Goal: Find specific page/section: Find specific page/section

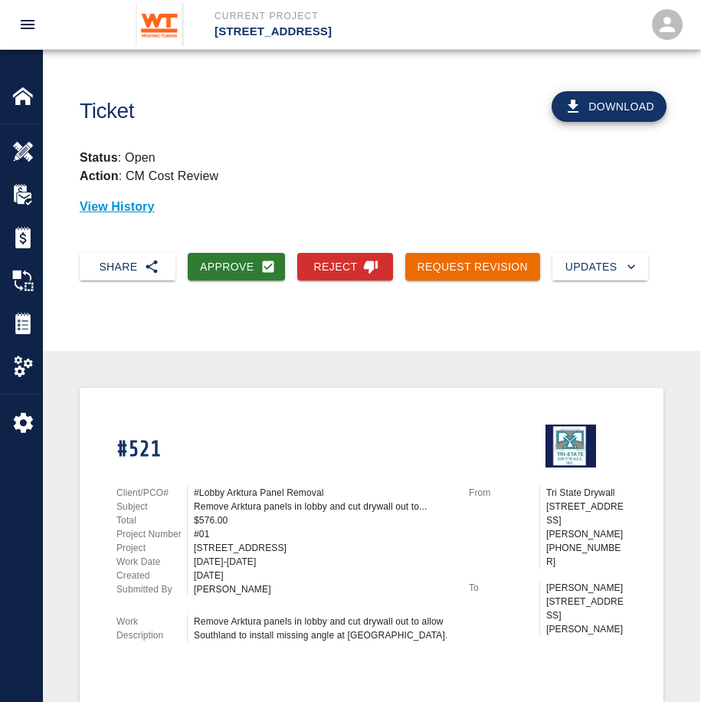
scroll to position [306, 0]
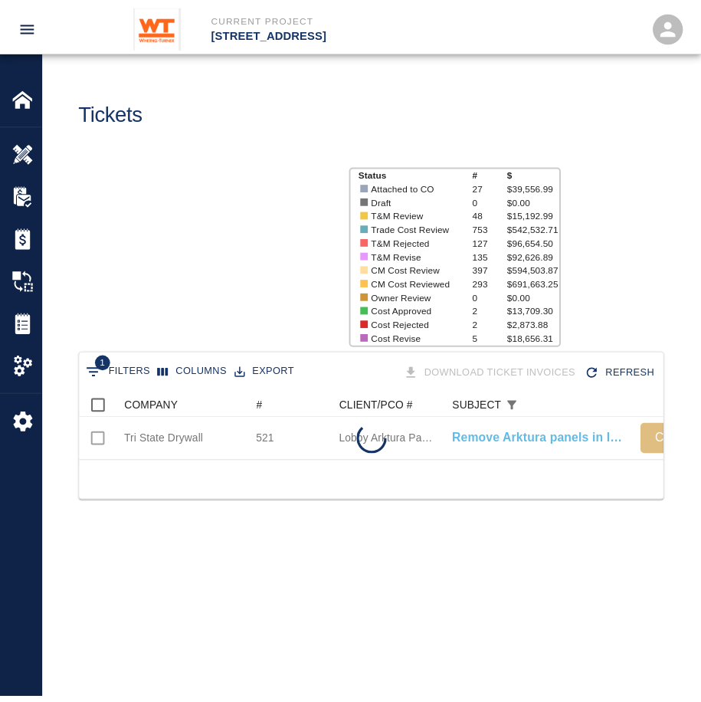
scroll to position [67, 582]
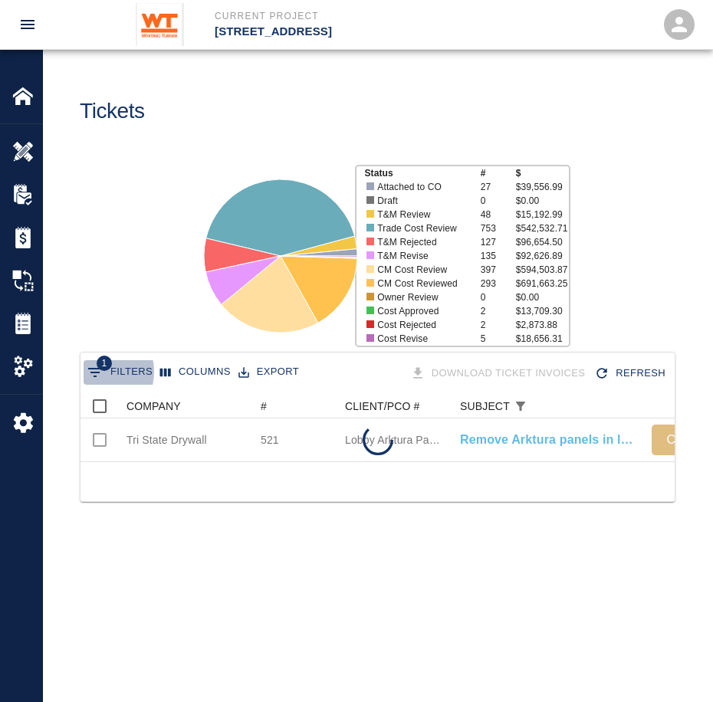
click at [93, 372] on icon "Show filters" at bounding box center [95, 372] width 14 height 9
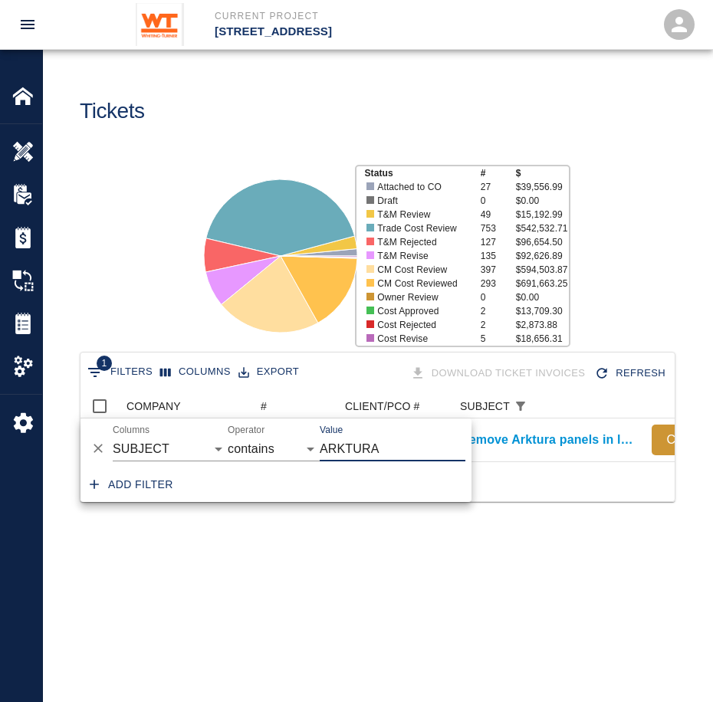
click at [378, 446] on input "ARKTURA" at bounding box center [392, 449] width 146 height 25
click at [142, 447] on select "COMPANY ID # CLIENT/PCO # SUBJECT DESCRIPTION ACTION WORK MODIFIED CREATED CODE…" at bounding box center [170, 449] width 115 height 25
click at [113, 437] on select "COMPANY ID # CLIENT/PCO # SUBJECT DESCRIPTION ACTION WORK MODIFIED CREATED CODE…" at bounding box center [170, 449] width 115 height 25
select select "number"
select select "="
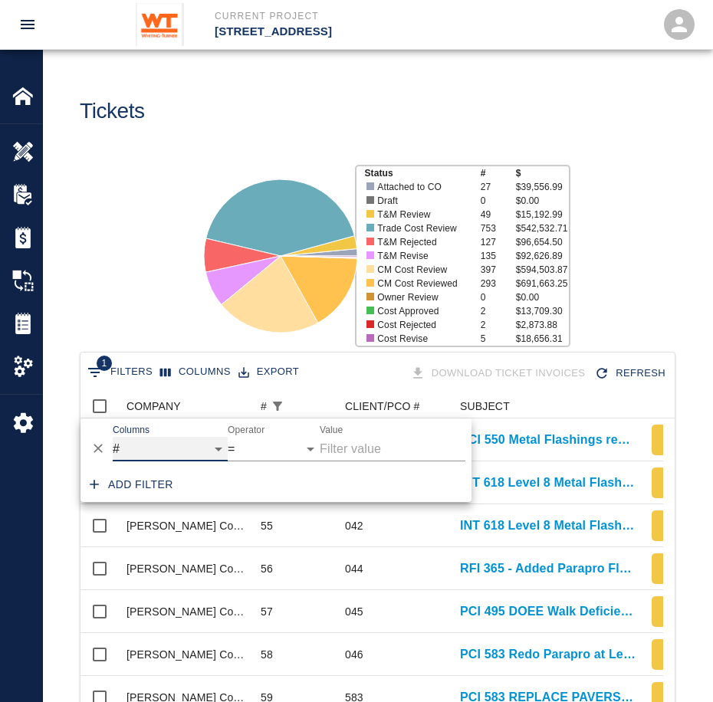
scroll to position [883, 571]
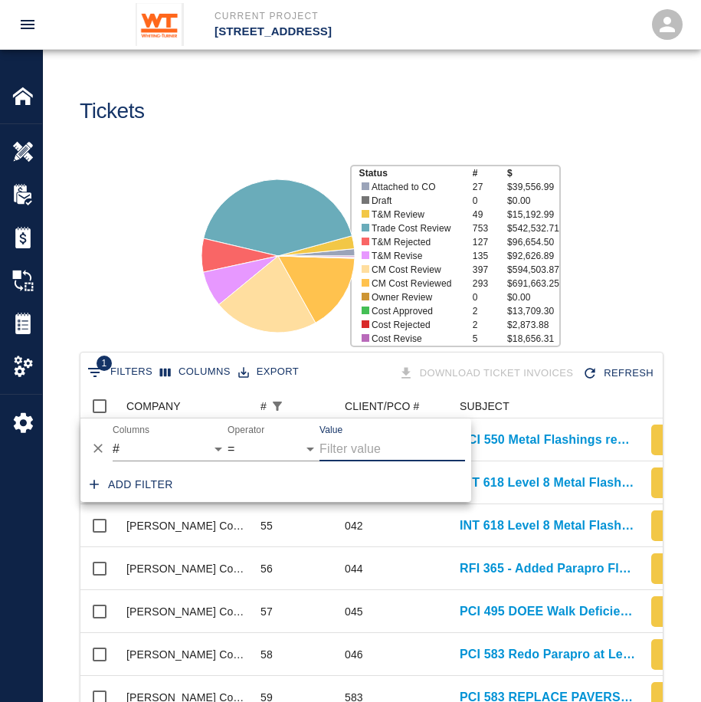
click at [391, 458] on input "ARKTURA" at bounding box center [392, 449] width 146 height 25
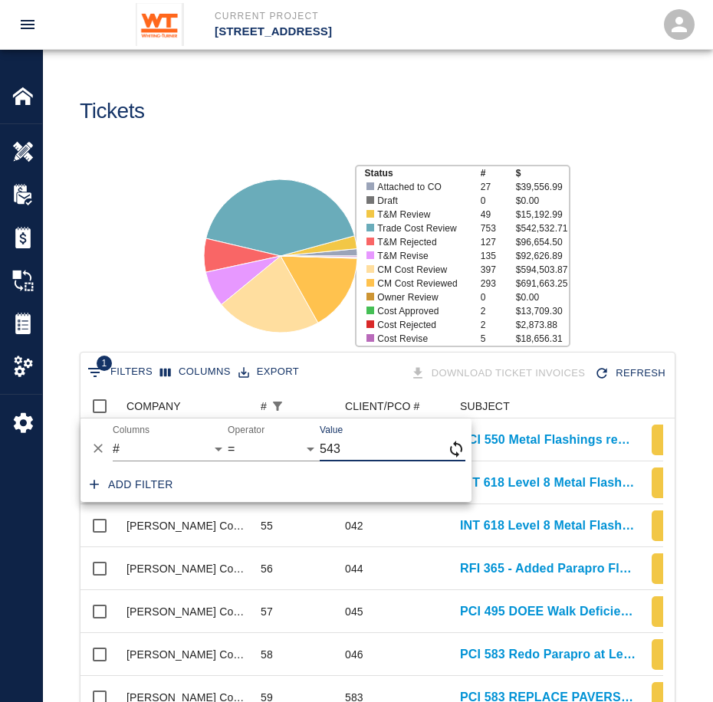
scroll to position [12, 12]
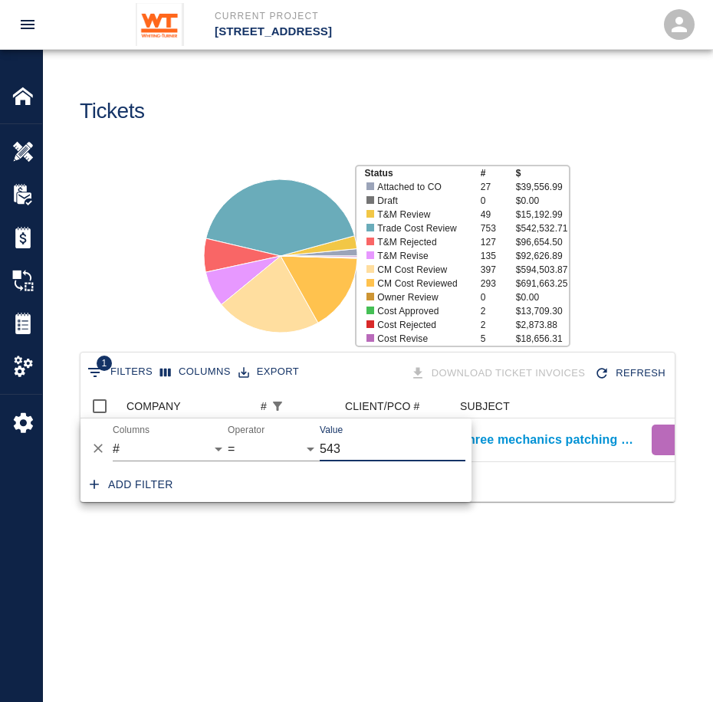
type input "543"
click at [443, 572] on main "Tickets Status # $ Attached to CO 27 $39,556.99 Draft 0 $0.00 T&M Review 49 $15…" at bounding box center [377, 351] width 669 height 702
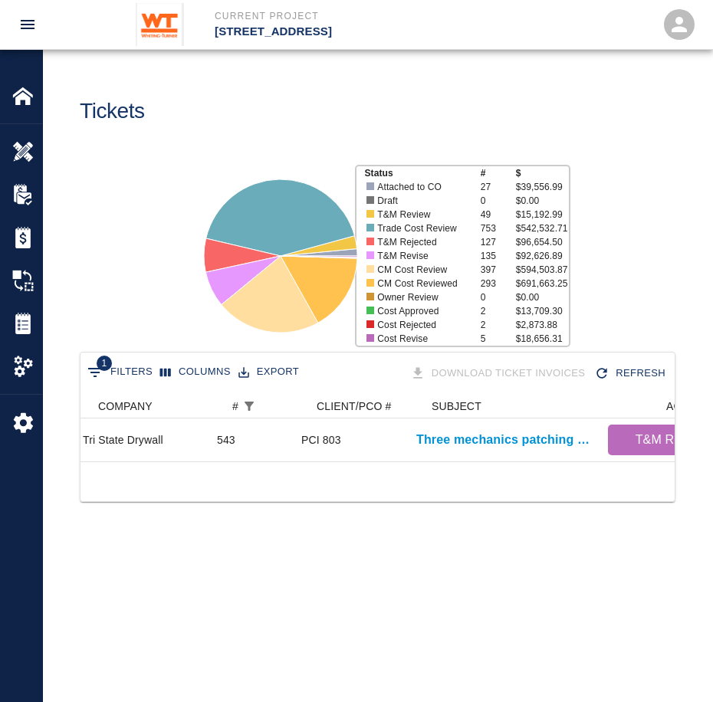
scroll to position [0, 0]
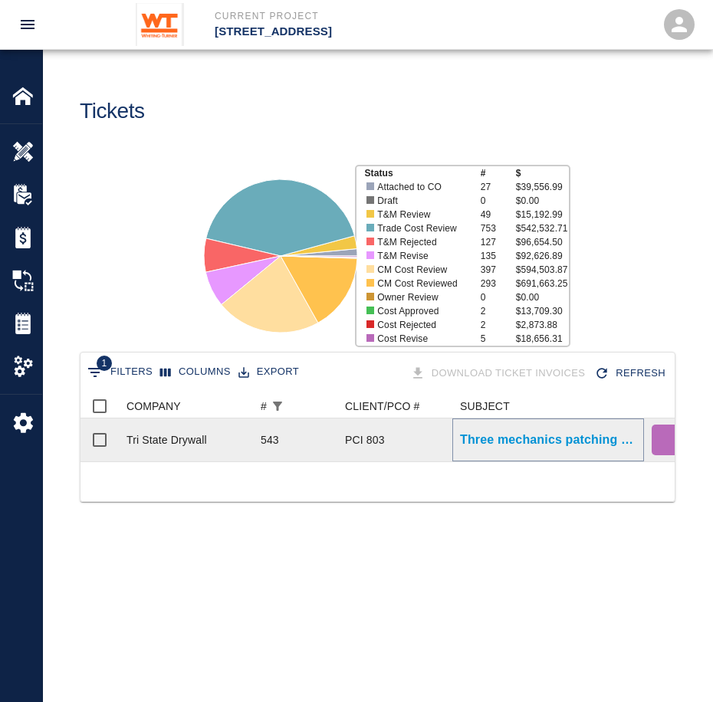
click at [493, 434] on p "Three mechanics patching demoed shaft and wall to identify water..." at bounding box center [548, 440] width 176 height 18
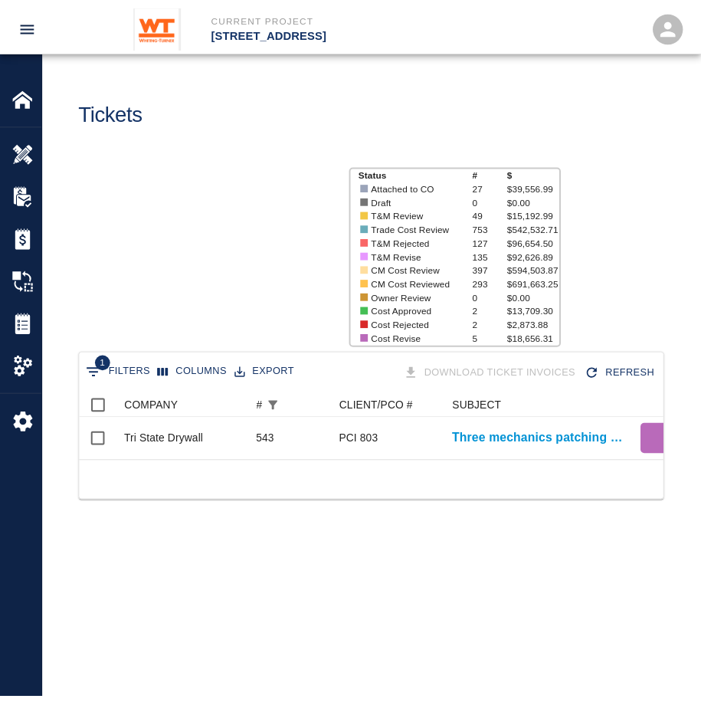
scroll to position [67, 582]
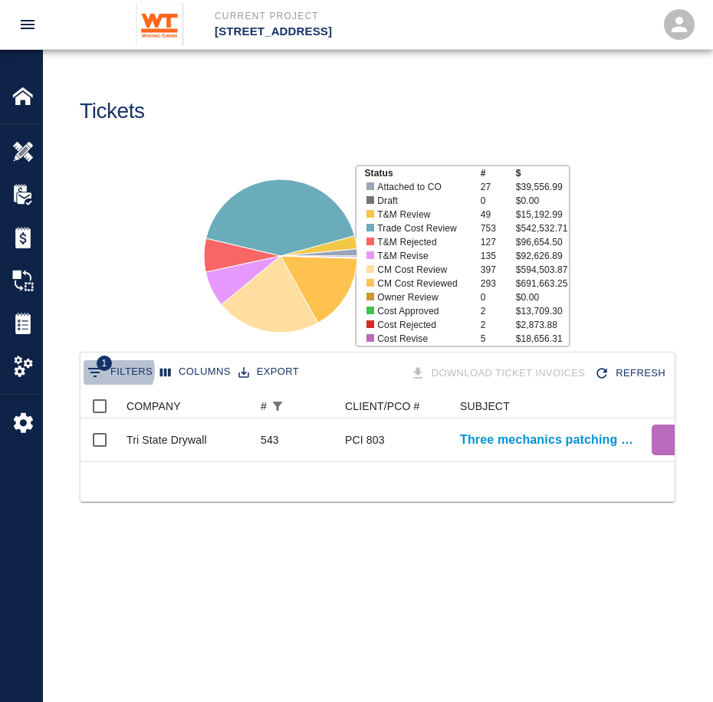
click at [113, 371] on button "1 Filters" at bounding box center [120, 372] width 73 height 25
select select "number"
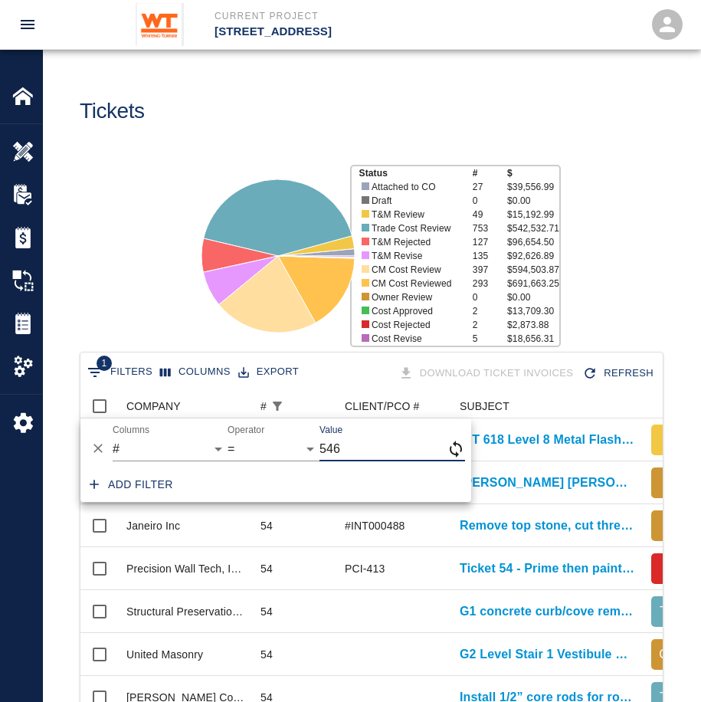
scroll to position [12, 12]
type input "546"
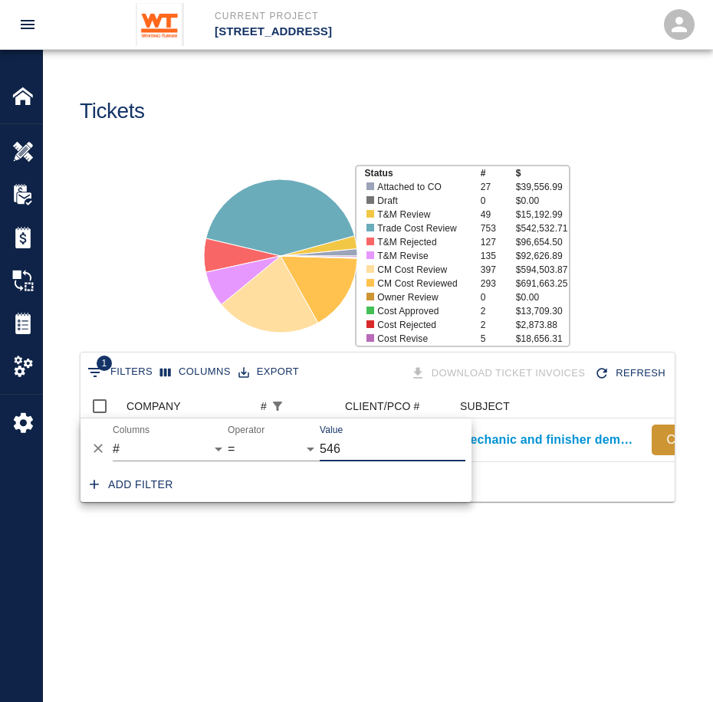
click at [382, 585] on main "Tickets Status # $ Attached to CO 27 $39,556.99 Draft 0 $0.00 T&M Review 49 $15…" at bounding box center [377, 351] width 669 height 702
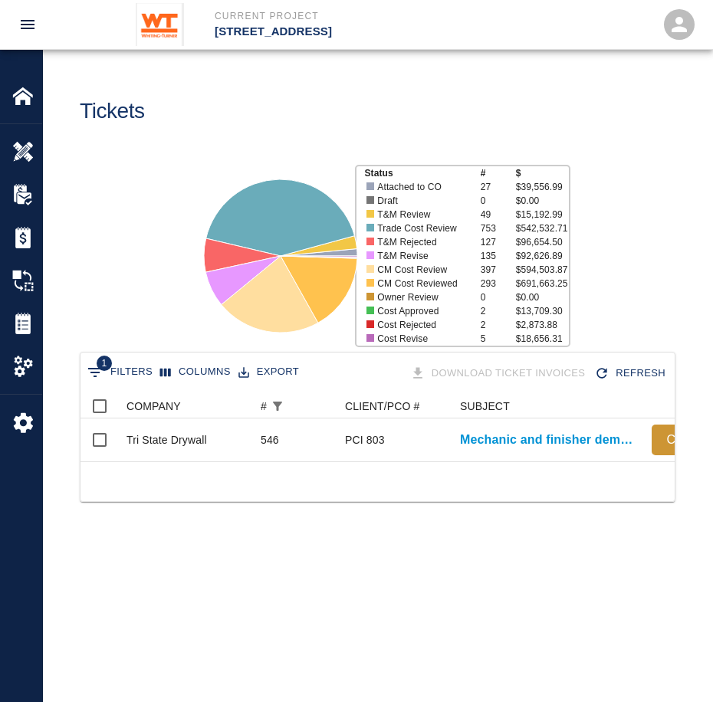
scroll to position [0, 230]
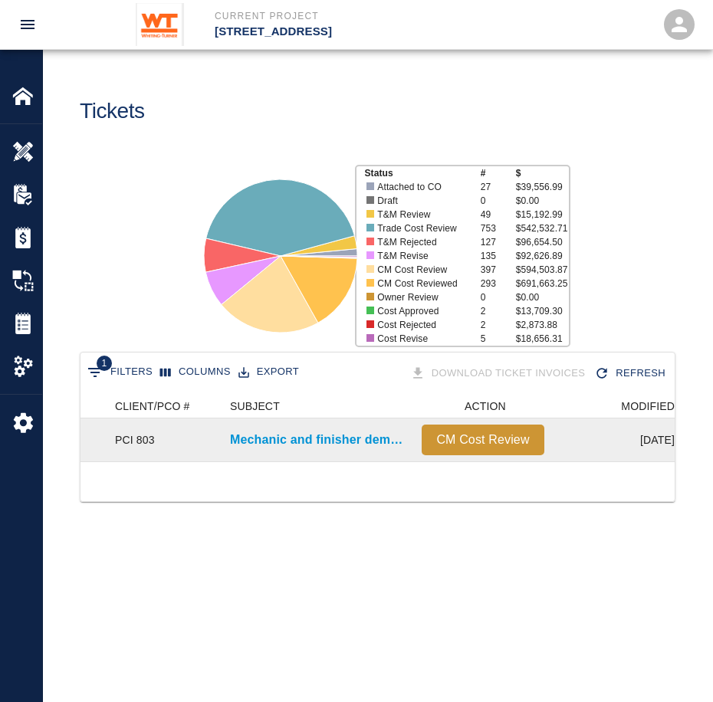
click at [334, 429] on div "Mechanic and finisher demolished and patching the wall with wall..." at bounding box center [318, 439] width 192 height 43
click at [337, 437] on p "Mechanic and finisher demolished and patching the wall with wall..." at bounding box center [318, 440] width 176 height 18
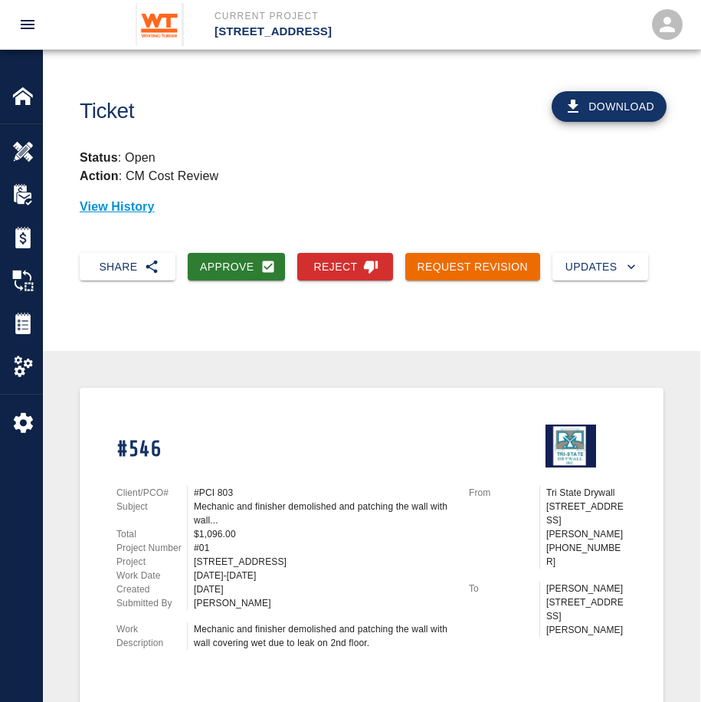
click at [235, 510] on div "Mechanic and finisher demolished and patching the wall with wall..." at bounding box center [322, 514] width 257 height 28
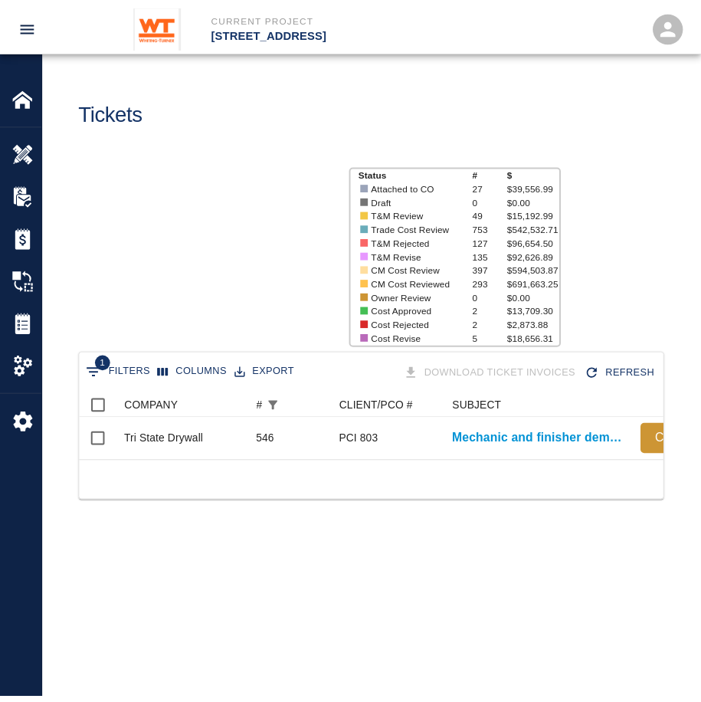
scroll to position [67, 582]
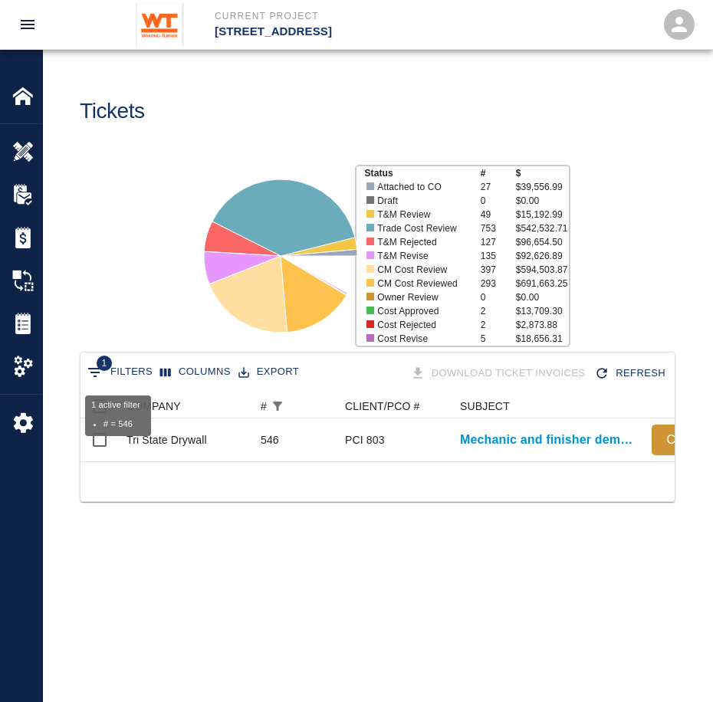
click at [118, 376] on button "1 Filters" at bounding box center [120, 372] width 73 height 25
select select "number"
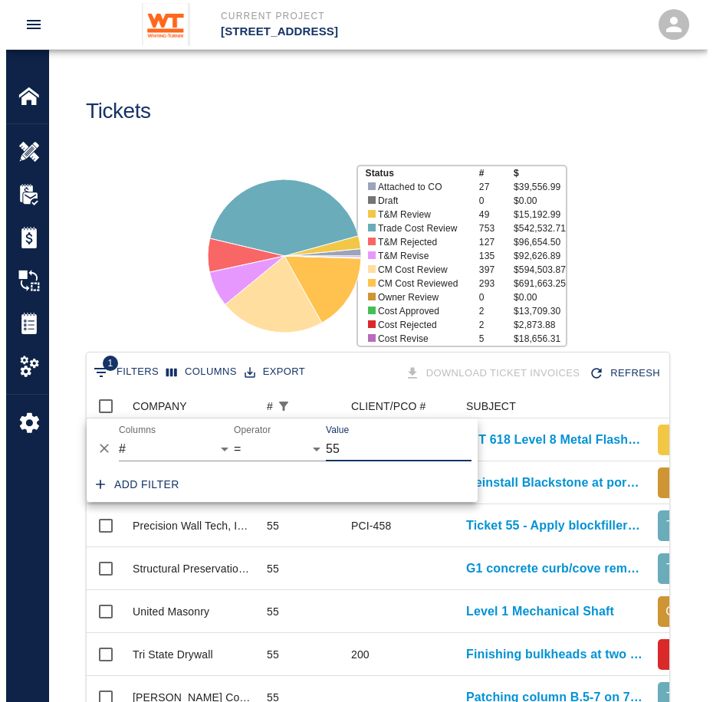
scroll to position [12, 12]
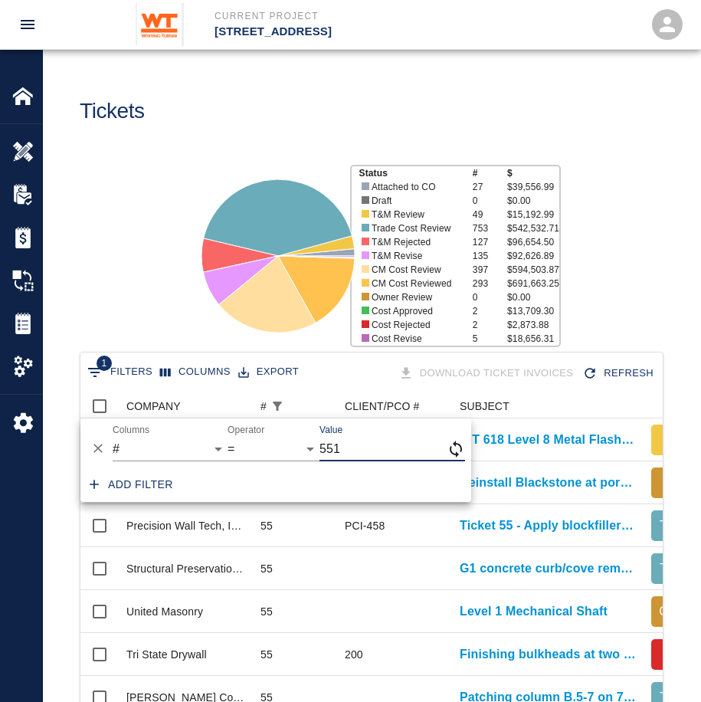
type input "551"
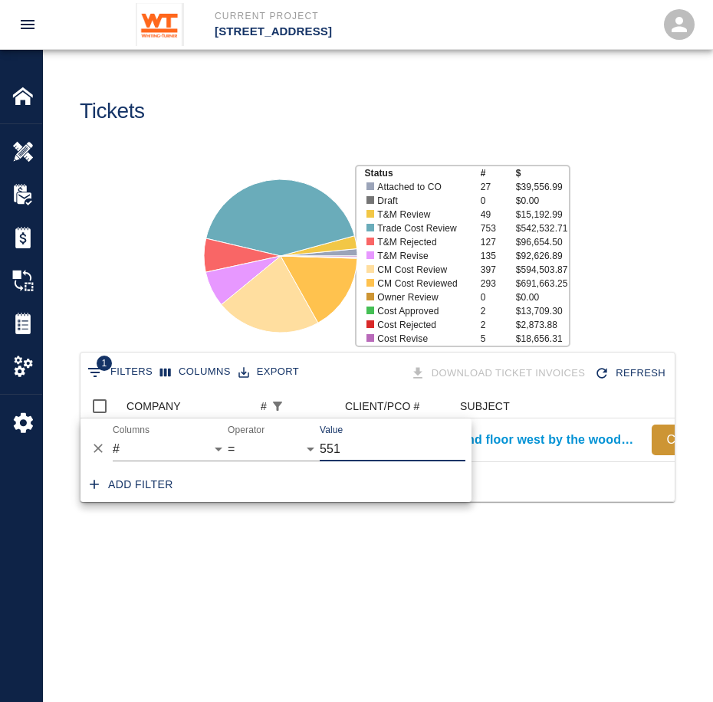
click at [326, 554] on main "Tickets Status # $ Attached to CO 27 $39,556.99 Draft 0 $0.00 T&M Review 49 $15…" at bounding box center [377, 351] width 669 height 702
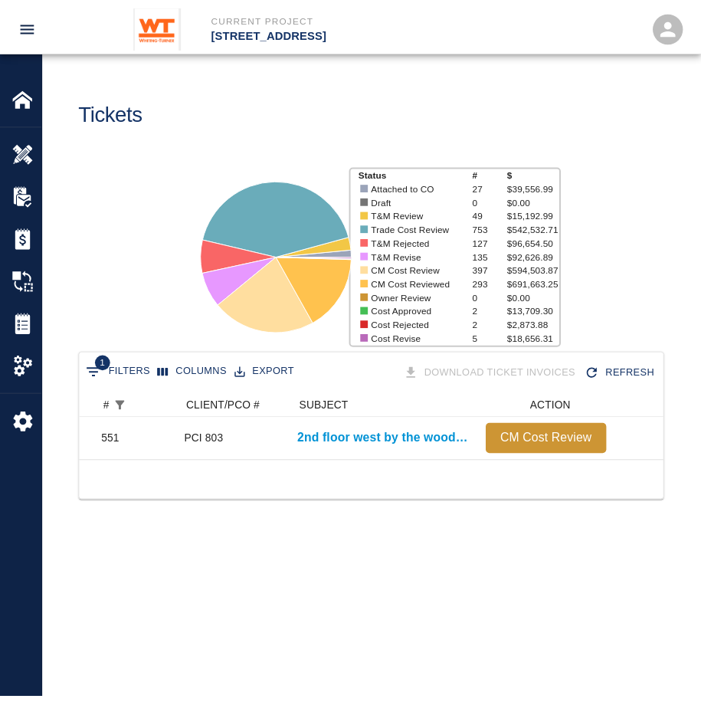
scroll to position [0, 0]
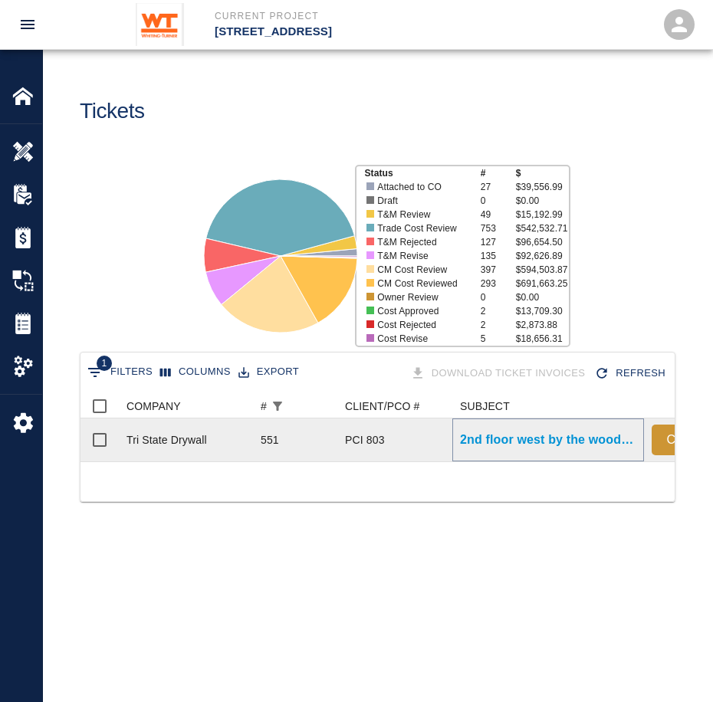
click at [468, 435] on p "2nd floor west by the wood ceiling SPC 10. Finisher..." at bounding box center [548, 440] width 176 height 18
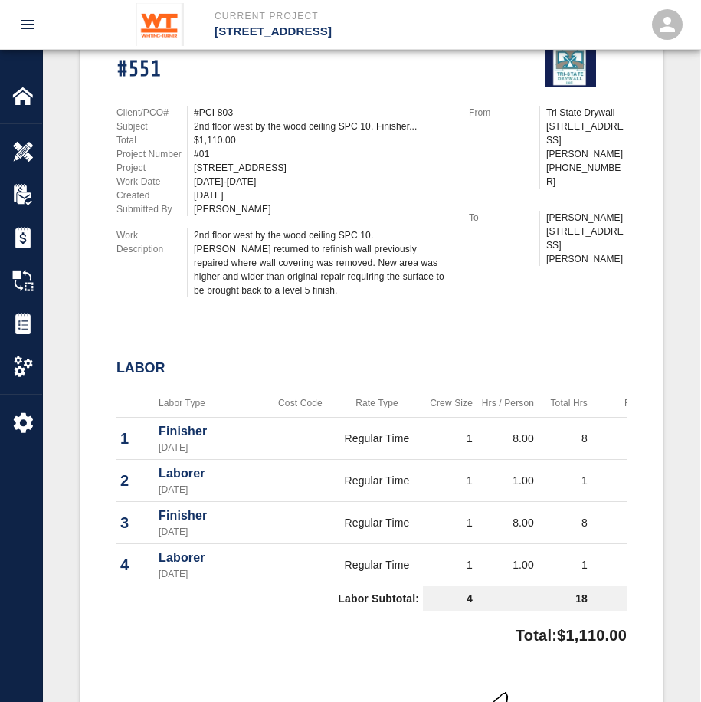
scroll to position [383, 0]
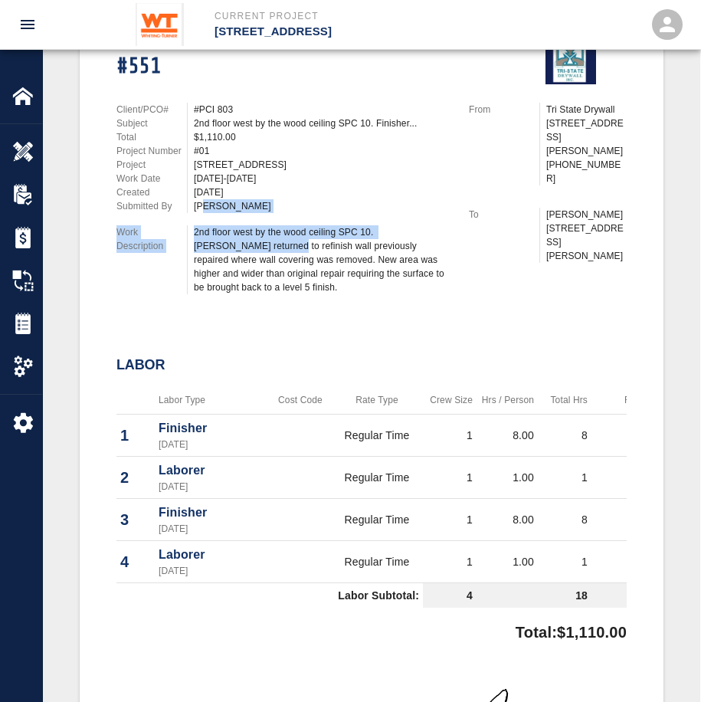
drag, startPoint x: 206, startPoint y: 216, endPoint x: 209, endPoint y: 245, distance: 29.3
click at [209, 245] on div "Client/PCO# #PCI 803 Subject 2nd floor west by the wood ceiling SPC 10. Finishe…" at bounding box center [274, 195] width 352 height 222
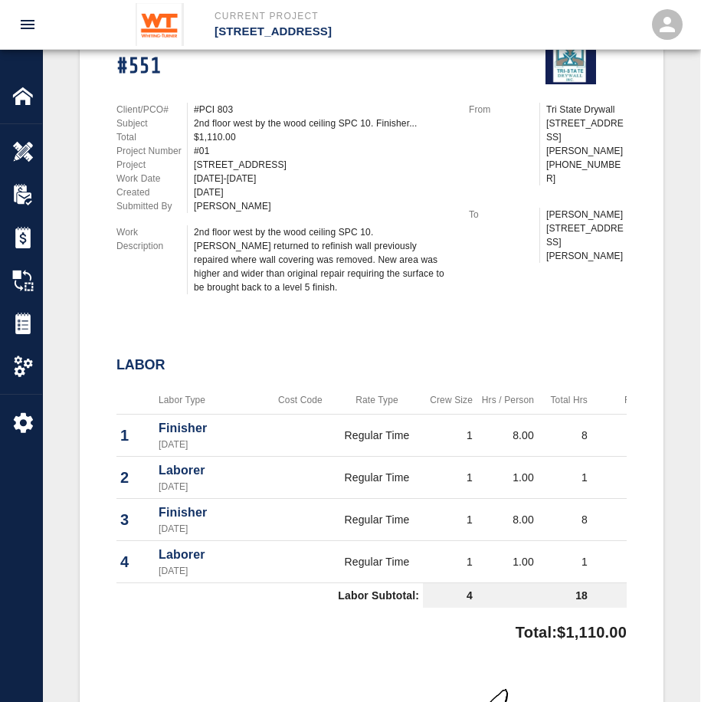
drag, startPoint x: 209, startPoint y: 245, endPoint x: 258, endPoint y: 261, distance: 51.6
click at [258, 261] on div "2nd floor west by the wood ceiling SPC 10. [PERSON_NAME] returned to refinish w…" at bounding box center [322, 259] width 257 height 69
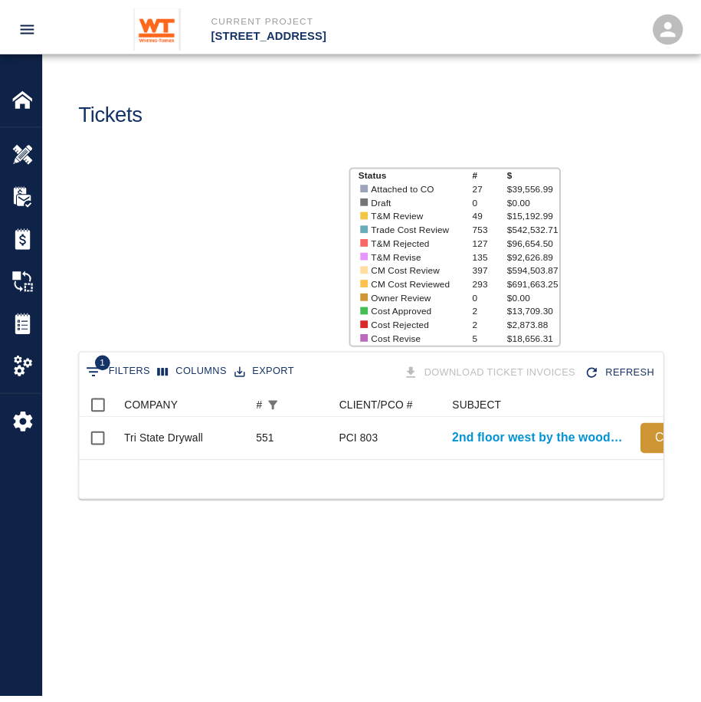
scroll to position [67, 582]
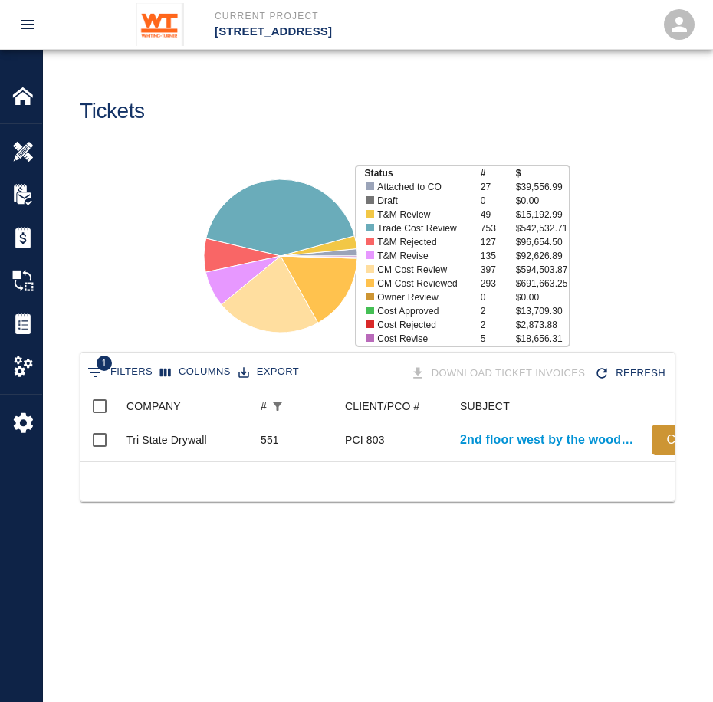
click at [111, 380] on button "1 Filters" at bounding box center [120, 372] width 73 height 25
select select "number"
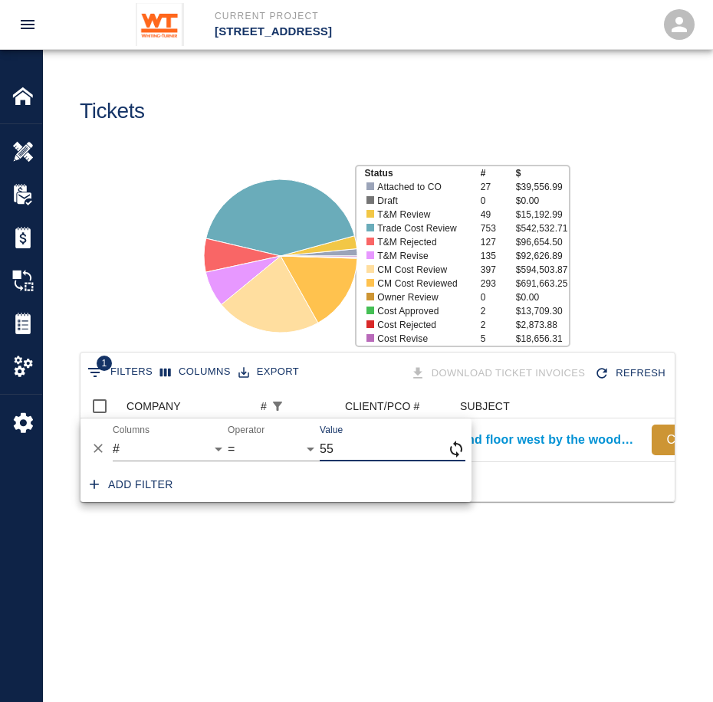
type input "5"
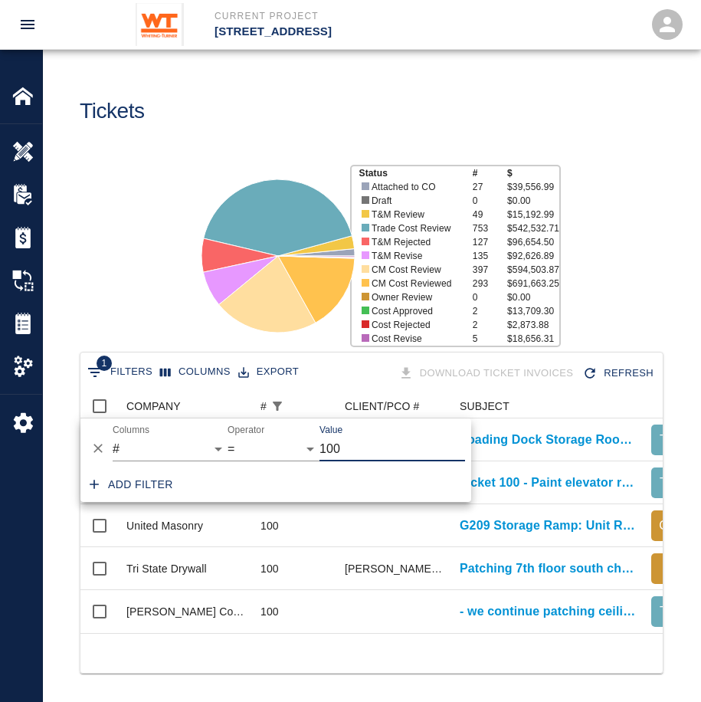
scroll to position [12, 12]
type input "100"
click at [69, 276] on div "Status # $ Attached to CO 27 $39,556.99 Draft 0 $0.00 T&M Review 49 $15,192.99 …" at bounding box center [366, 250] width 670 height 204
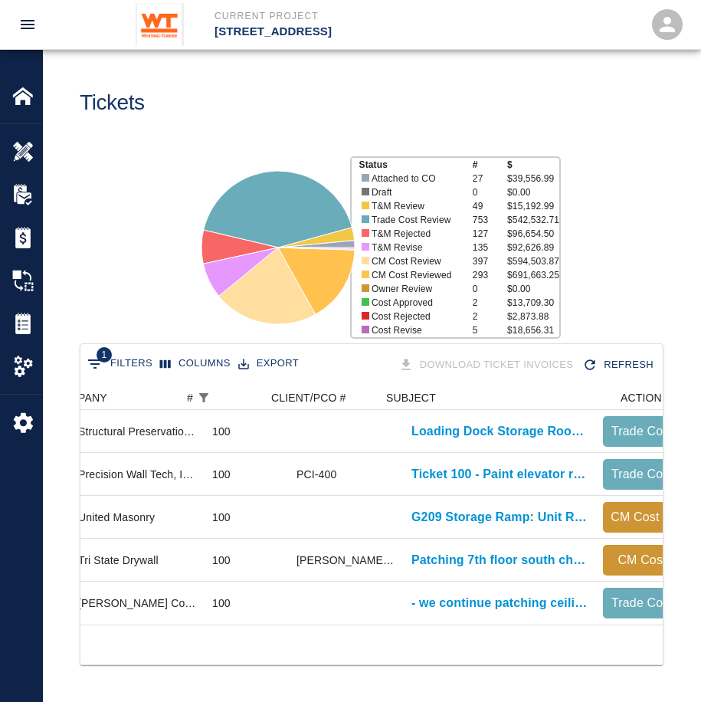
scroll to position [0, 74]
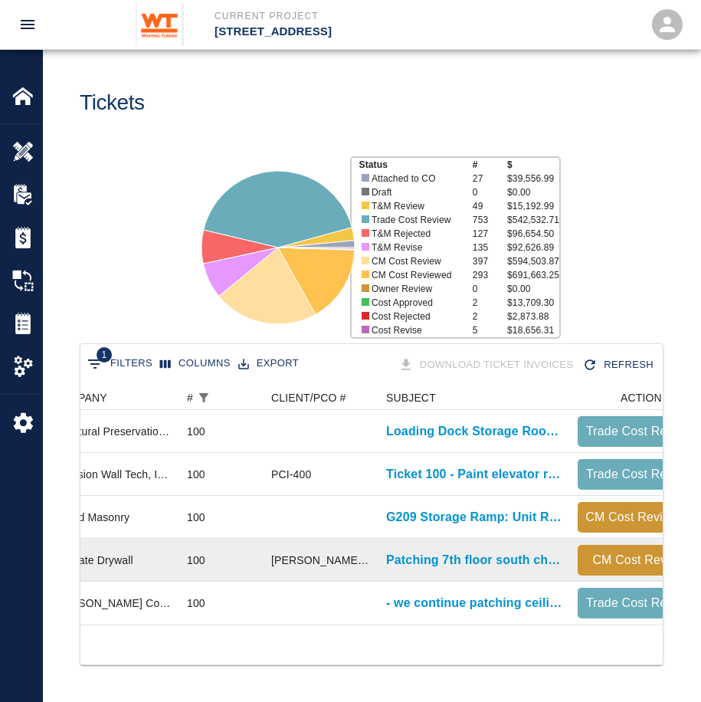
click at [345, 556] on div "[PERSON_NAME] to Confirm PCI" at bounding box center [321, 560] width 115 height 43
click at [431, 551] on p "Patching 7th floor south changes to plumbing above ceiling" at bounding box center [474, 560] width 176 height 18
